Goal: Task Accomplishment & Management: Manage account settings

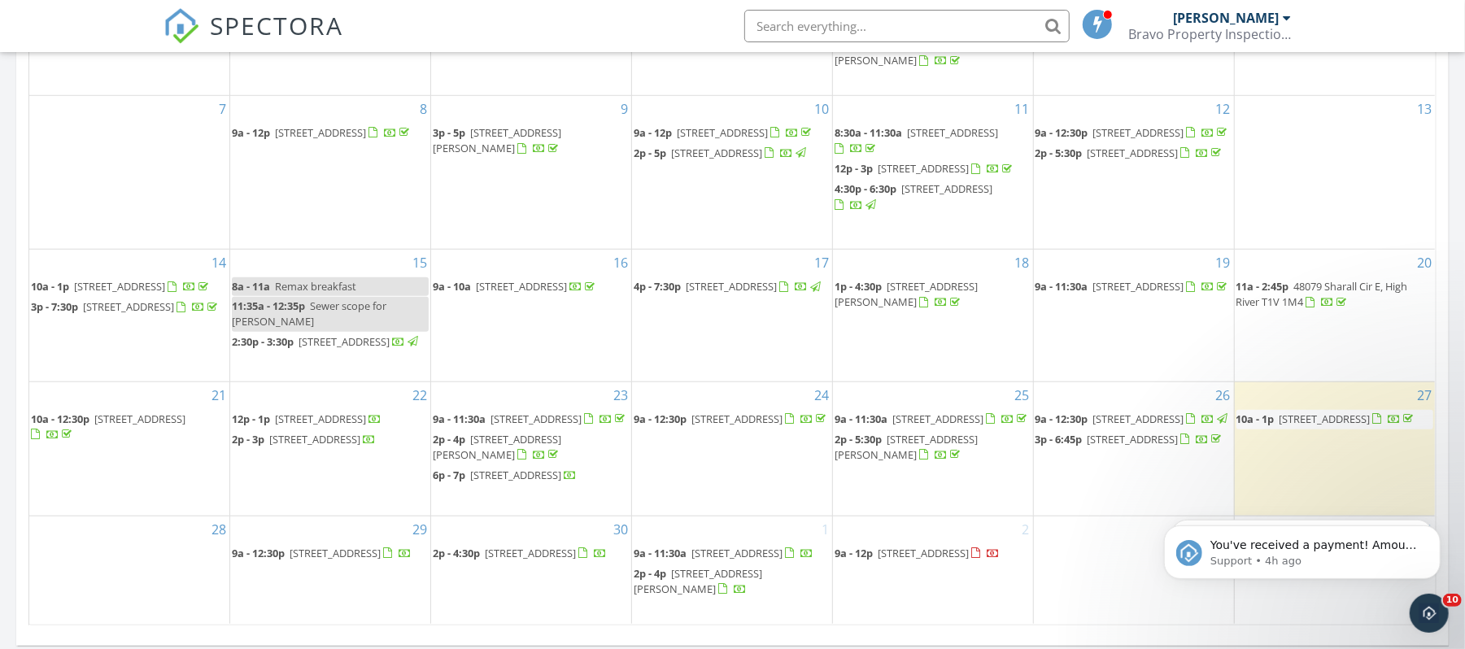
click at [1123, 412] on span "[STREET_ADDRESS]" at bounding box center [1138, 419] width 91 height 15
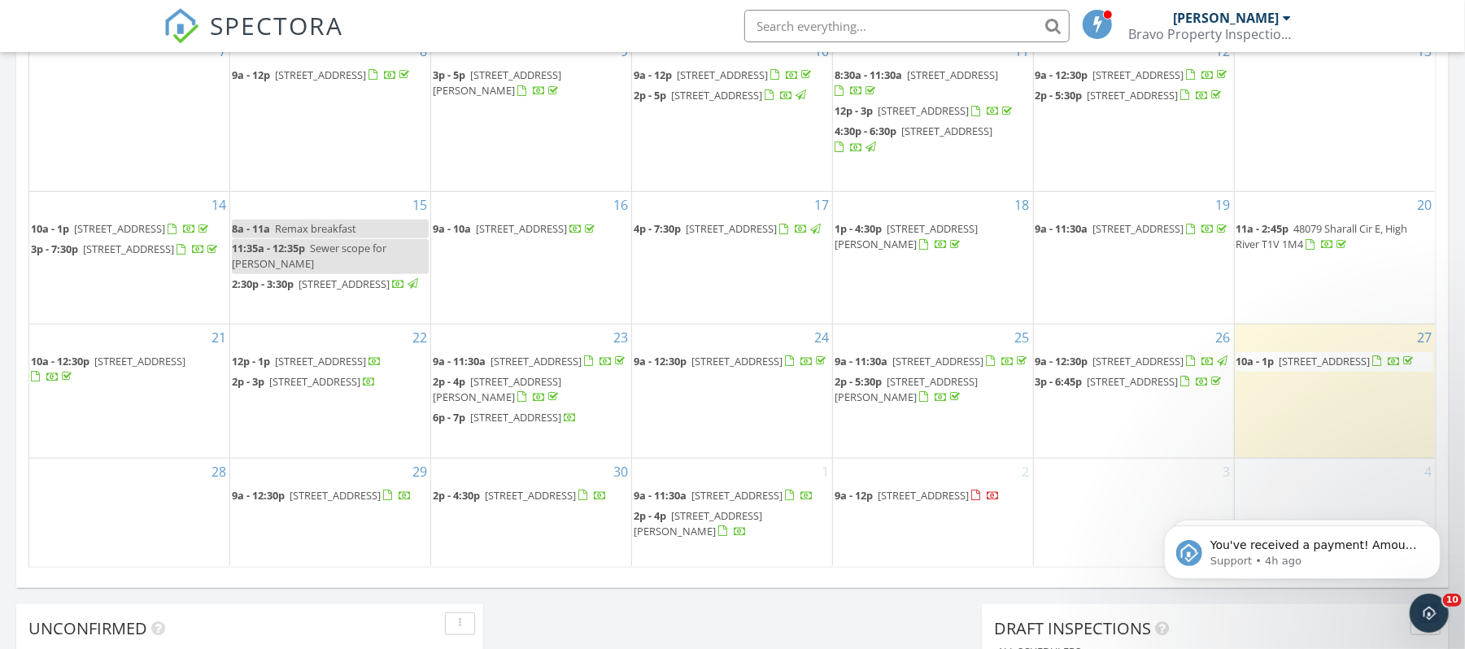
scroll to position [976, 0]
